Goal: Communication & Community: Connect with others

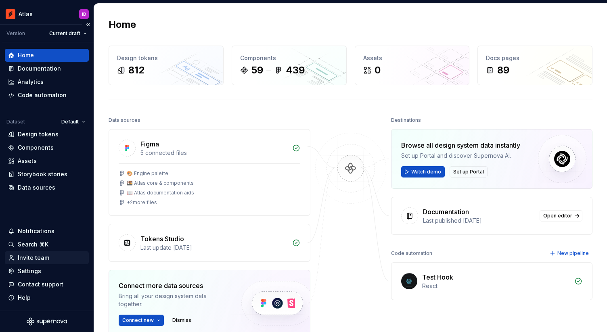
click at [31, 260] on div "Invite team" at bounding box center [33, 258] width 31 height 8
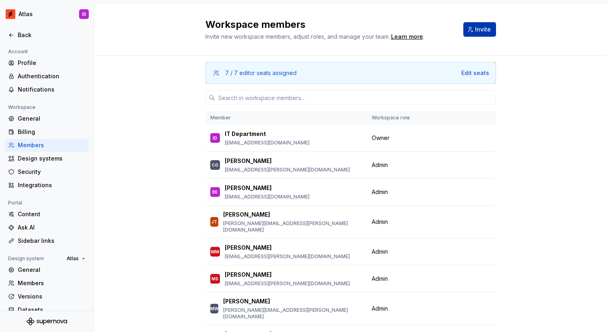
click at [481, 32] on span "Invite" at bounding box center [483, 29] width 16 height 8
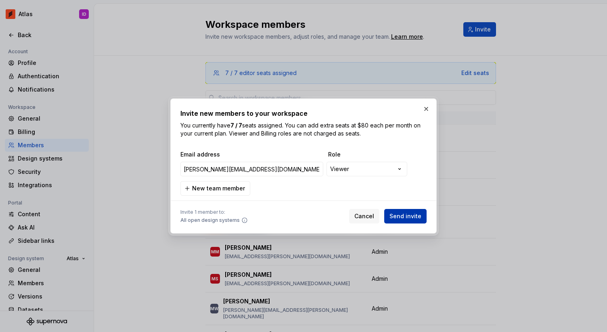
click at [400, 217] on span "Send invite" at bounding box center [406, 216] width 32 height 8
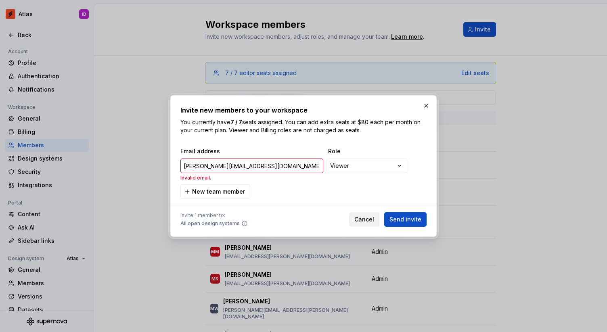
type input "[PERSON_NAME][EMAIL_ADDRESS][DOMAIN_NAME]"
click at [372, 218] on span "Cancel" at bounding box center [365, 220] width 20 height 8
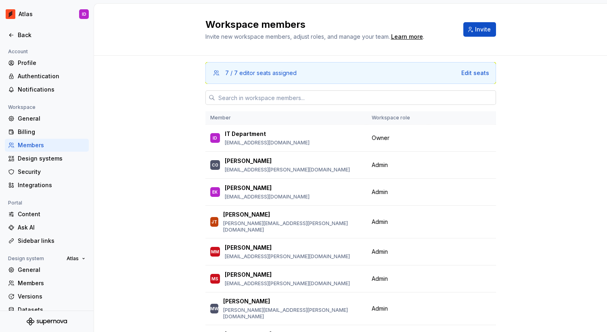
click at [290, 99] on input "text" at bounding box center [355, 97] width 281 height 15
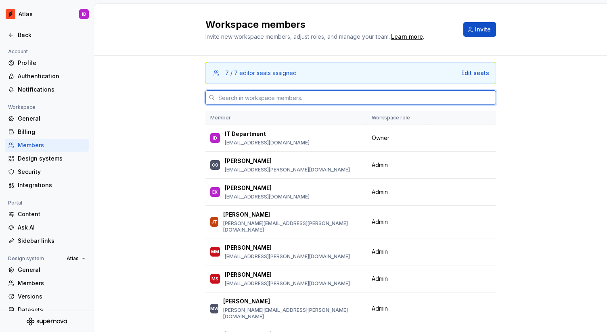
paste input "[PERSON_NAME][EMAIL_ADDRESS][DOMAIN_NAME]"
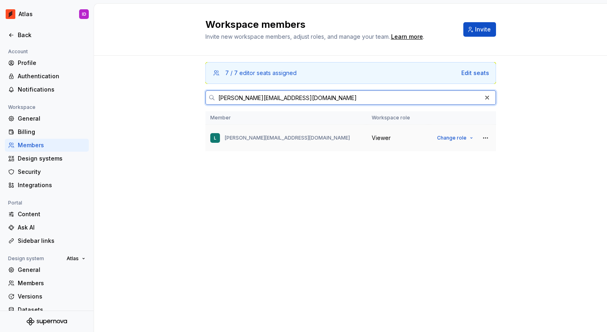
type input "[PERSON_NAME][EMAIL_ADDRESS][DOMAIN_NAME]"
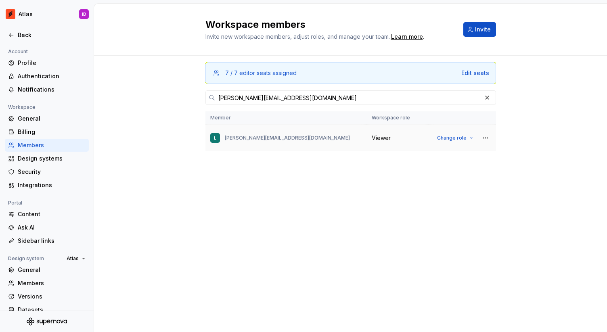
click at [275, 137] on p "[PERSON_NAME][EMAIL_ADDRESS][DOMAIN_NAME]" at bounding box center [287, 138] width 125 height 6
copy p "[PERSON_NAME][EMAIL_ADDRESS][DOMAIN_NAME]"
